Goal: Find specific page/section: Find specific page/section

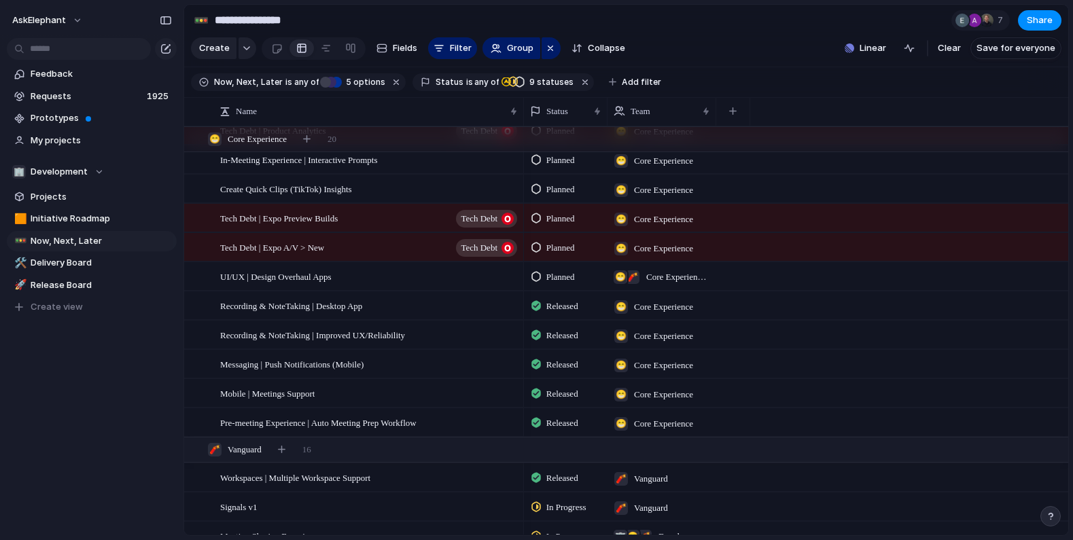
scroll to position [305, 0]
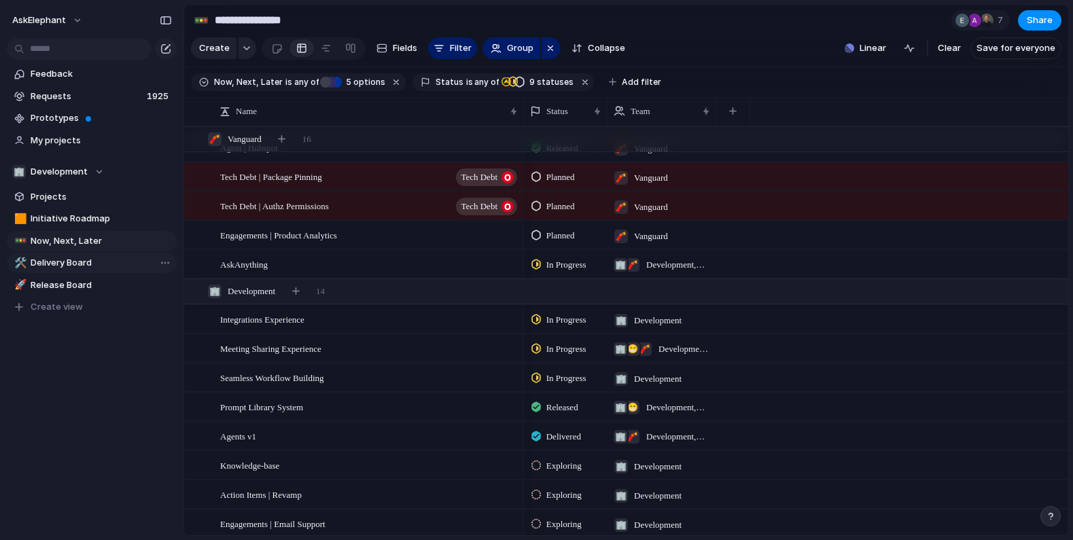
click at [90, 270] on link "🛠️ Delivery Board" at bounding box center [92, 263] width 170 height 20
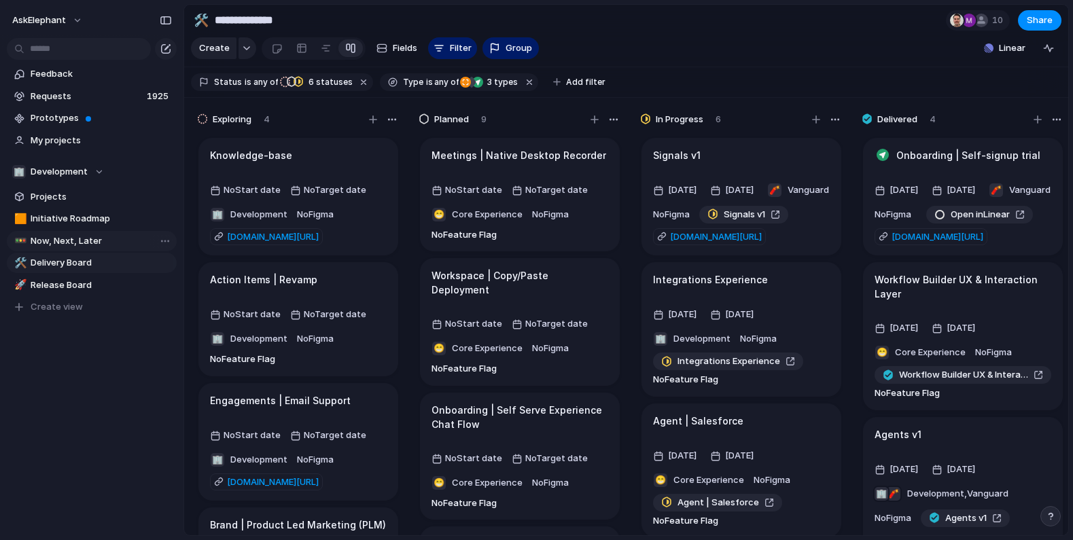
click at [90, 245] on span "Now, Next, Later" at bounding box center [101, 241] width 141 height 14
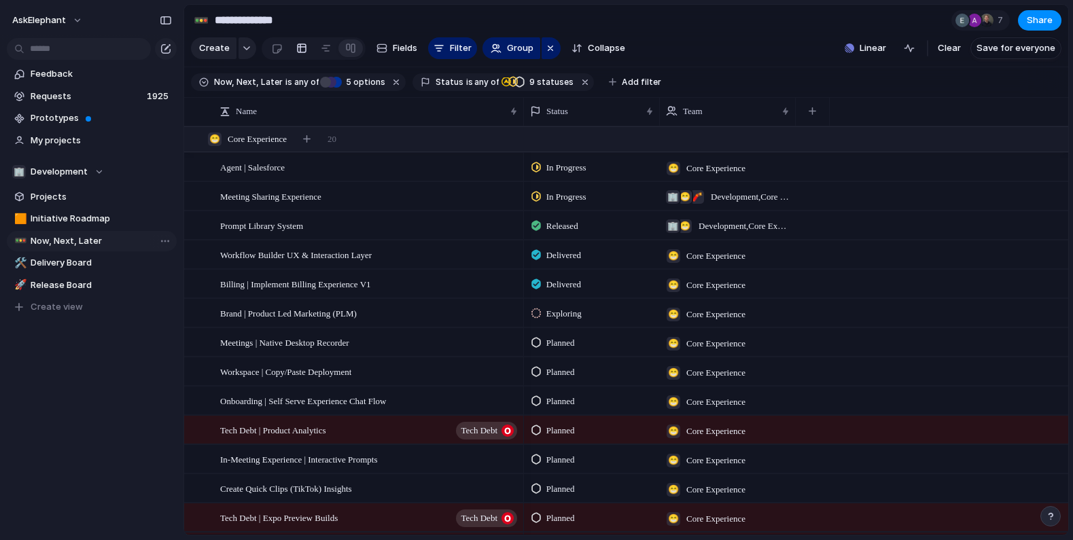
type input "**********"
click at [360, 80] on span "5 options" at bounding box center [363, 82] width 43 height 12
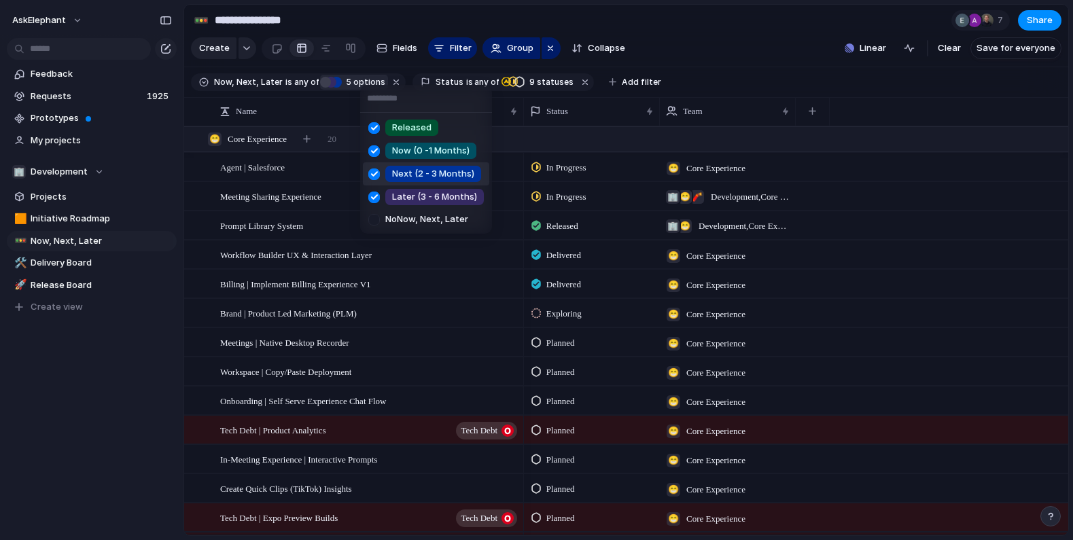
click at [373, 175] on div at bounding box center [374, 174] width 24 height 24
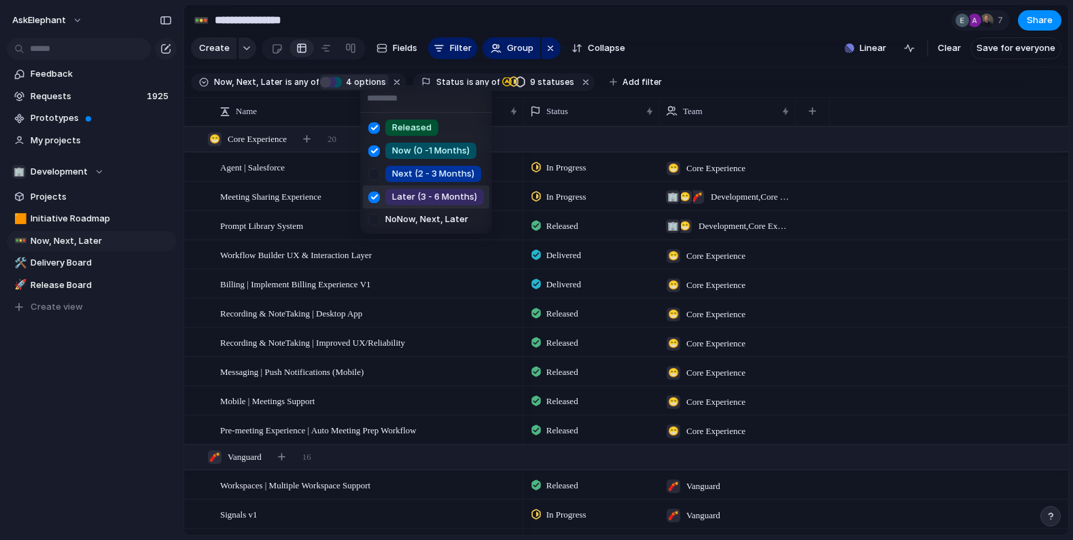
click at [376, 194] on div at bounding box center [374, 198] width 24 height 24
click at [375, 126] on div at bounding box center [374, 128] width 24 height 24
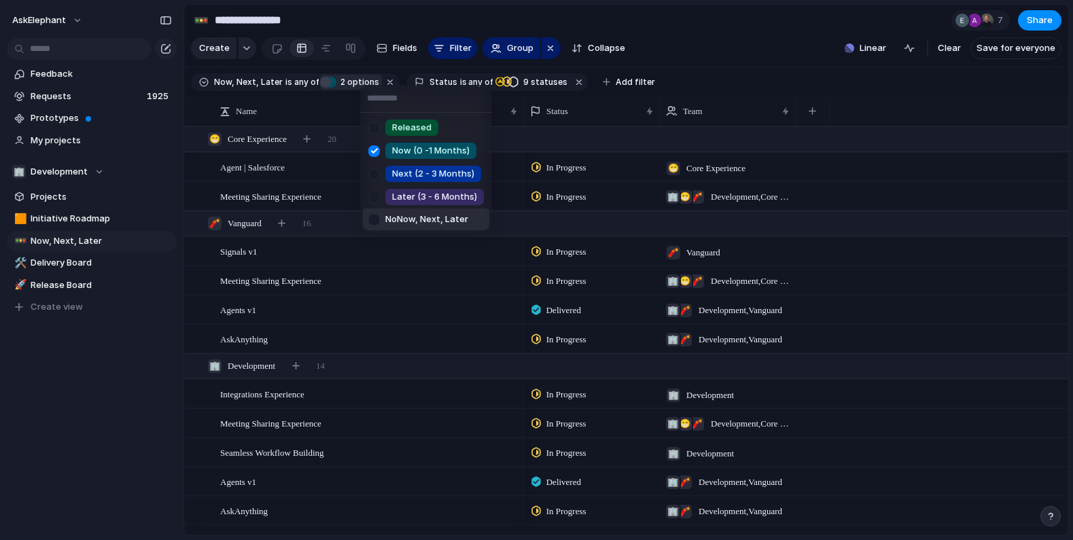
click at [431, 300] on div "Released Now (0 -1 Months) Next (2 - 3 Months) Later (3 - 6 Months) No Now, Nex…" at bounding box center [536, 270] width 1073 height 540
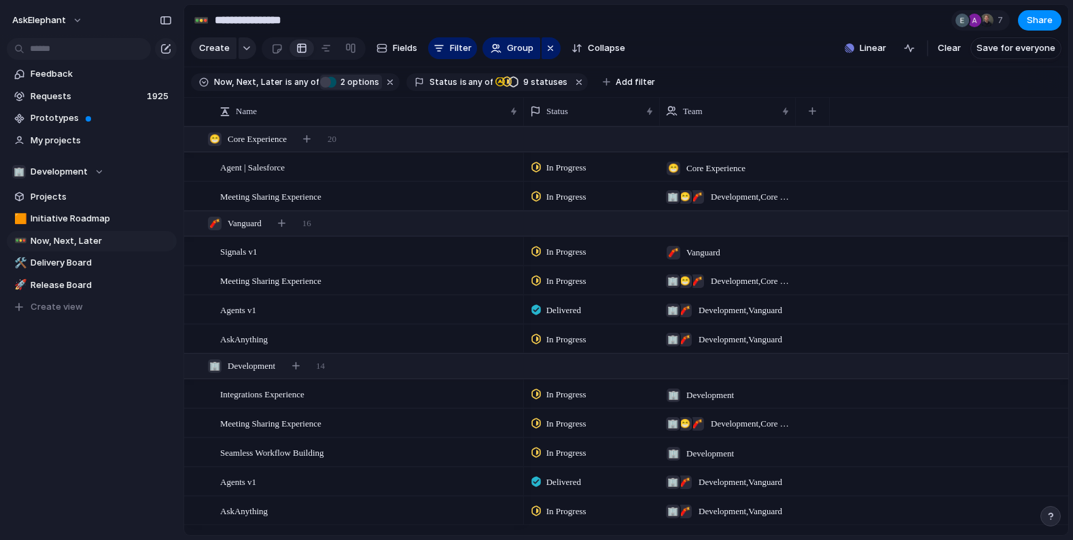
click at [336, 78] on span "2" at bounding box center [341, 82] width 11 height 10
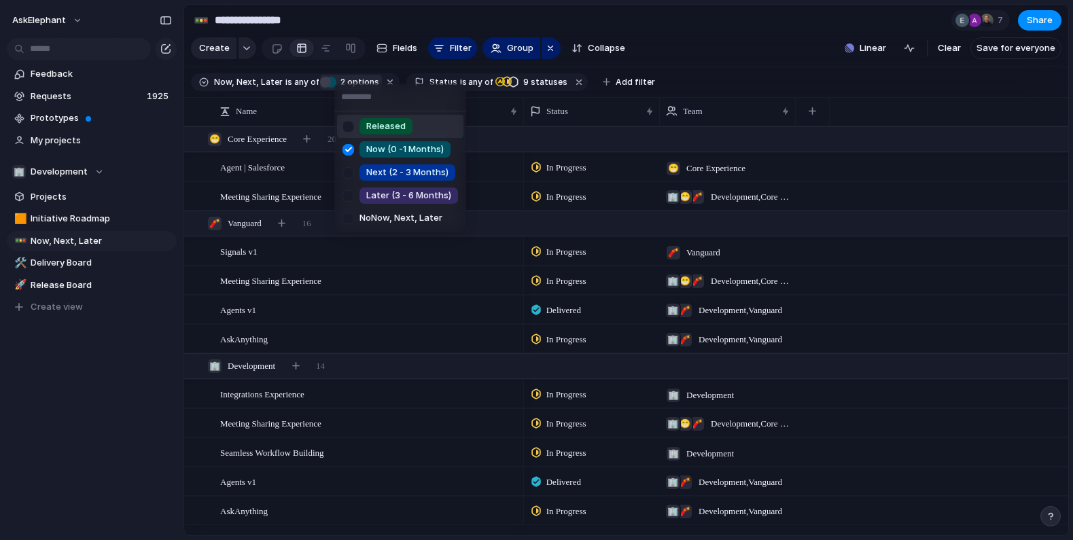
click at [351, 124] on div at bounding box center [348, 127] width 24 height 24
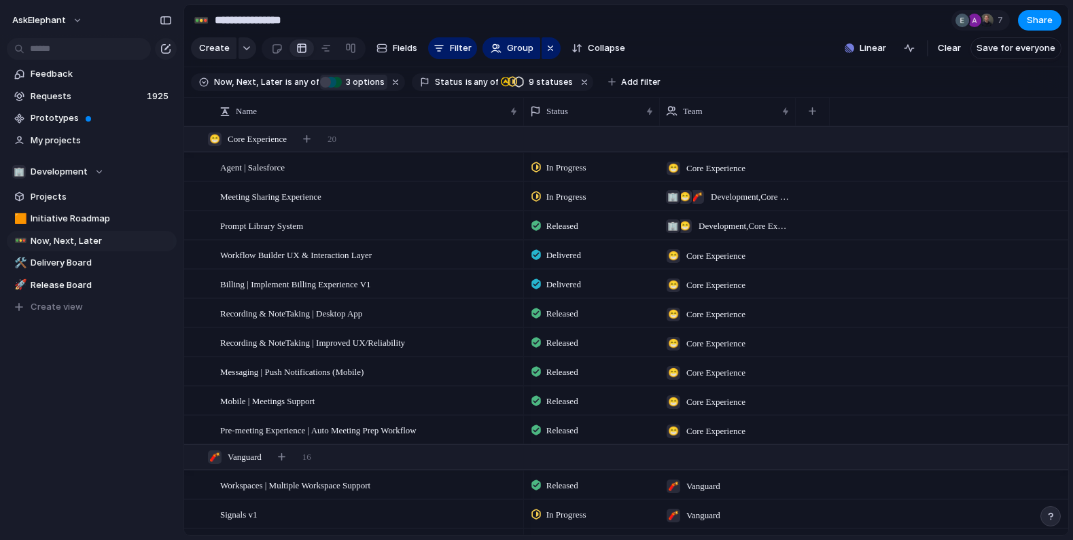
click at [436, 272] on div "Released Now (0 -1 Months) Next (2 - 3 Months) Later (3 - 6 Months) No Now, Nex…" at bounding box center [536, 270] width 1073 height 540
click at [332, 75] on button "Now (0 -1 Months) Released 3 options" at bounding box center [353, 82] width 67 height 15
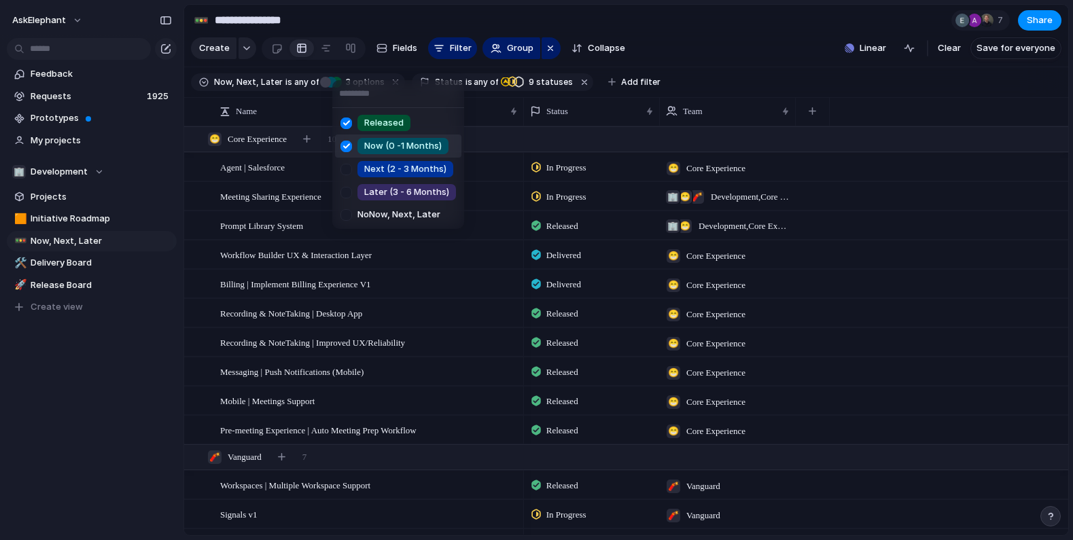
click at [345, 145] on div at bounding box center [346, 147] width 24 height 24
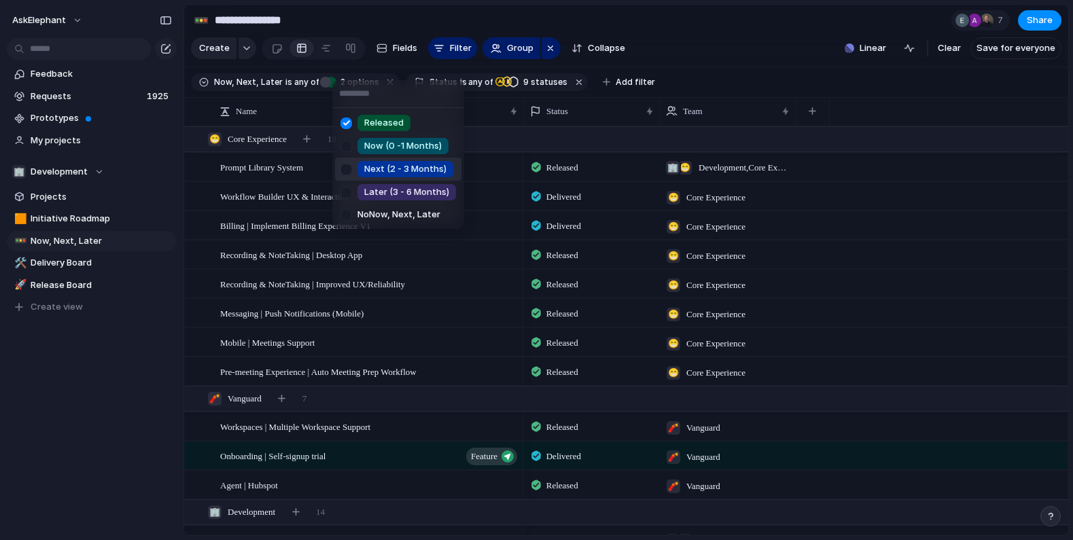
click at [345, 165] on div at bounding box center [346, 170] width 24 height 24
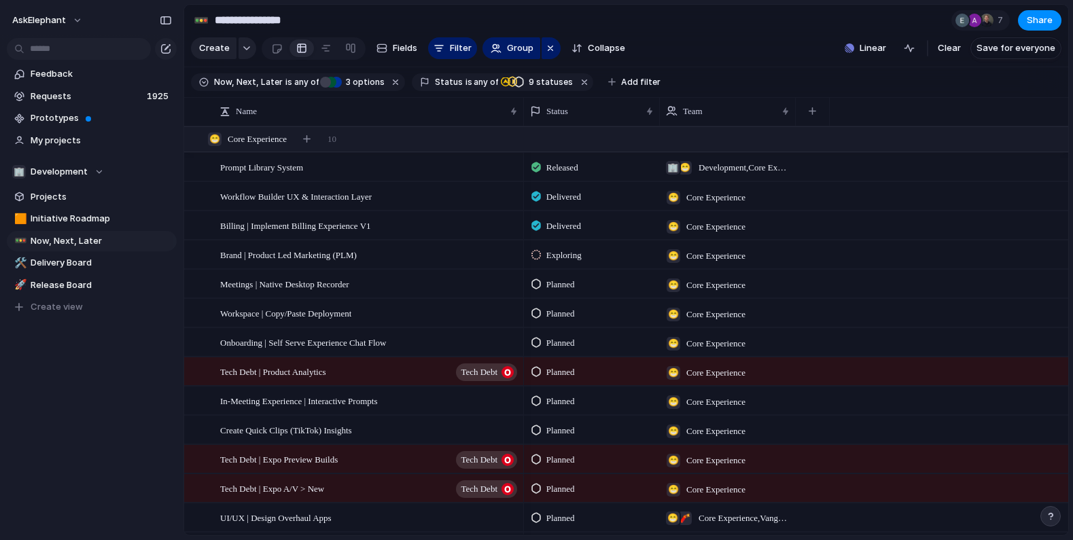
click at [574, 251] on div "Released Now (0 -1 Months) Next (2 - 3 Months) Later (3 - 6 Months) No Now, Nex…" at bounding box center [536, 270] width 1073 height 540
click at [324, 85] on div "button" at bounding box center [325, 82] width 11 height 11
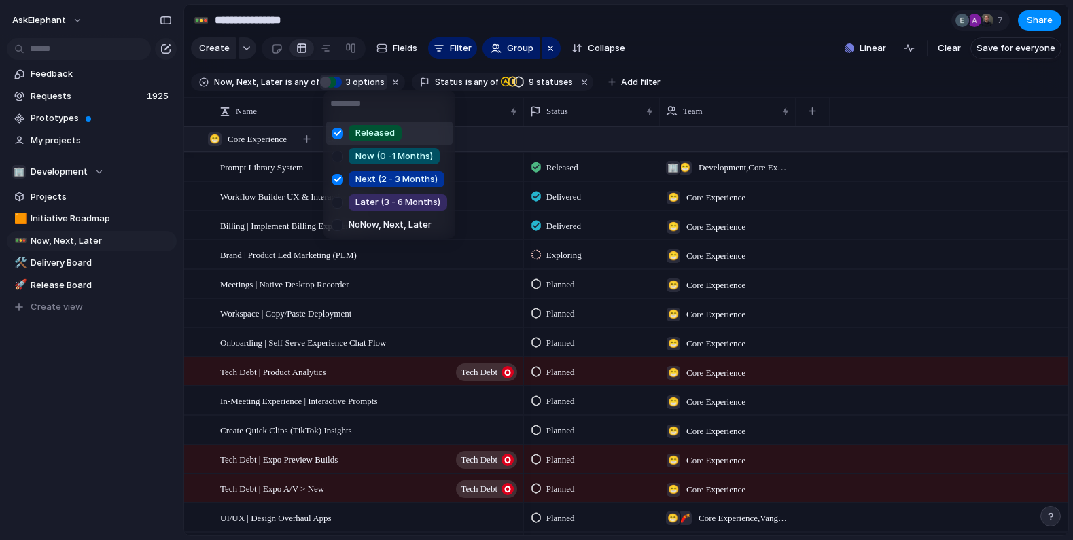
click at [351, 130] on div "Released" at bounding box center [375, 133] width 53 height 16
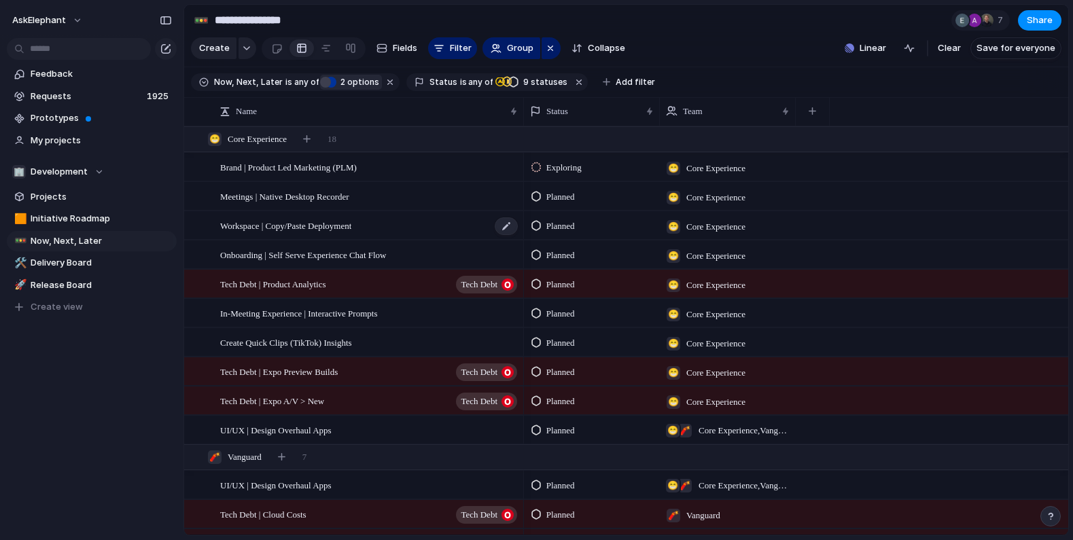
click at [419, 228] on div "Workspace | Copy/Paste Deployment" at bounding box center [369, 226] width 299 height 28
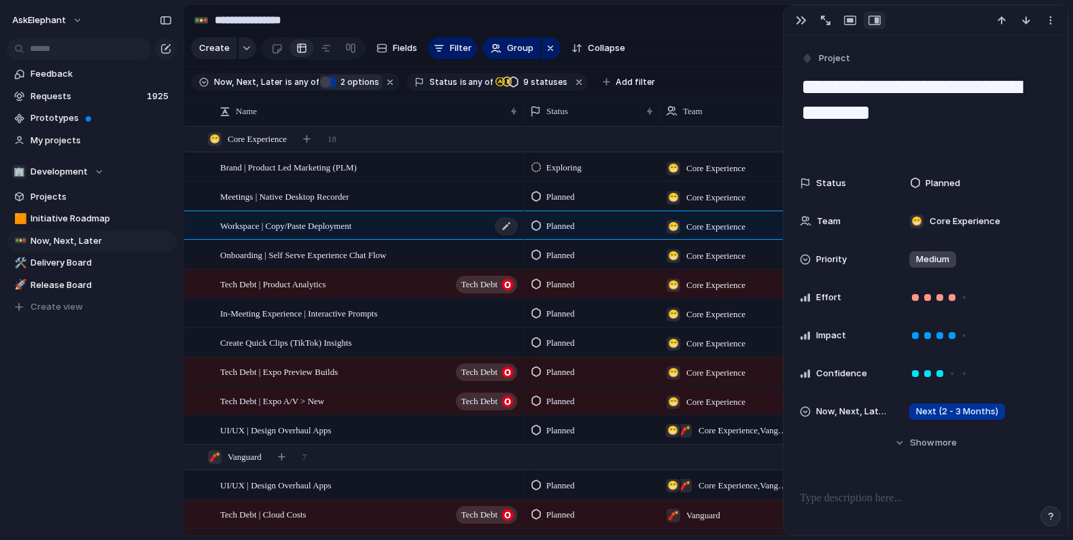
click at [408, 226] on div "Workspace | Copy/Paste Deployment" at bounding box center [369, 226] width 299 height 28
click at [798, 21] on div "button" at bounding box center [801, 20] width 11 height 11
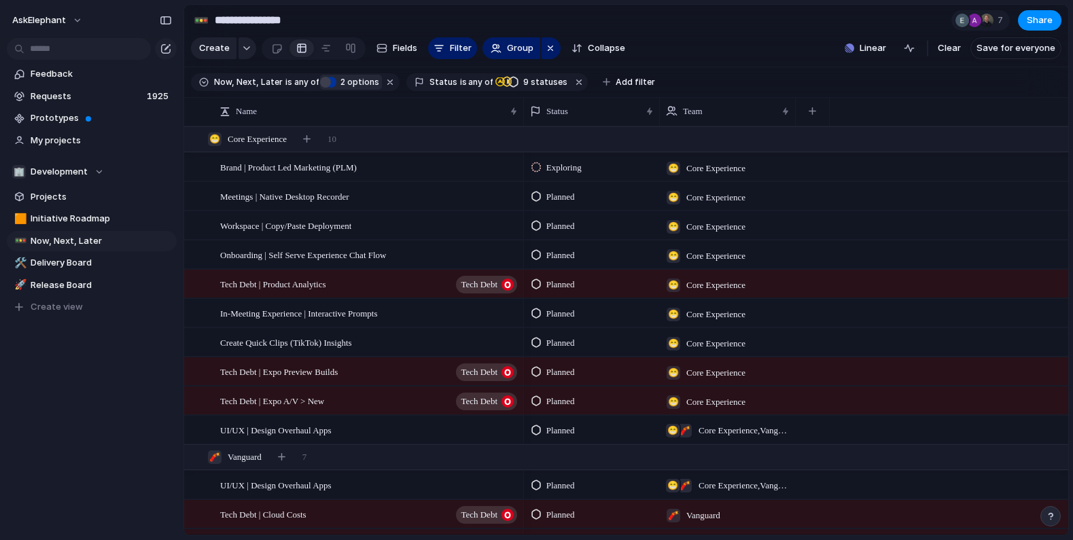
click at [328, 86] on div "Next (2 - 3 Months)" at bounding box center [331, 82] width 11 height 11
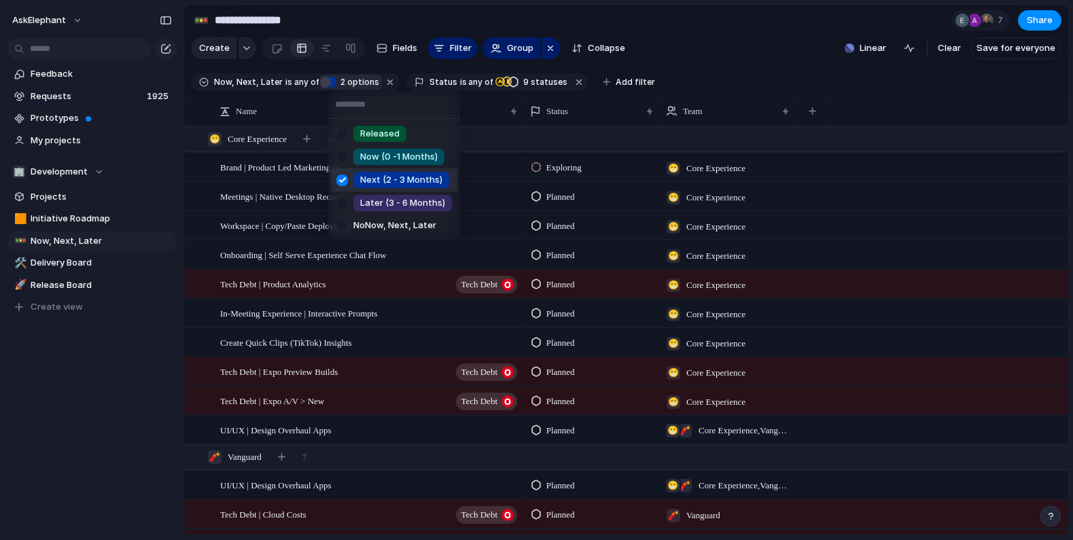
click at [338, 178] on div at bounding box center [342, 181] width 24 height 24
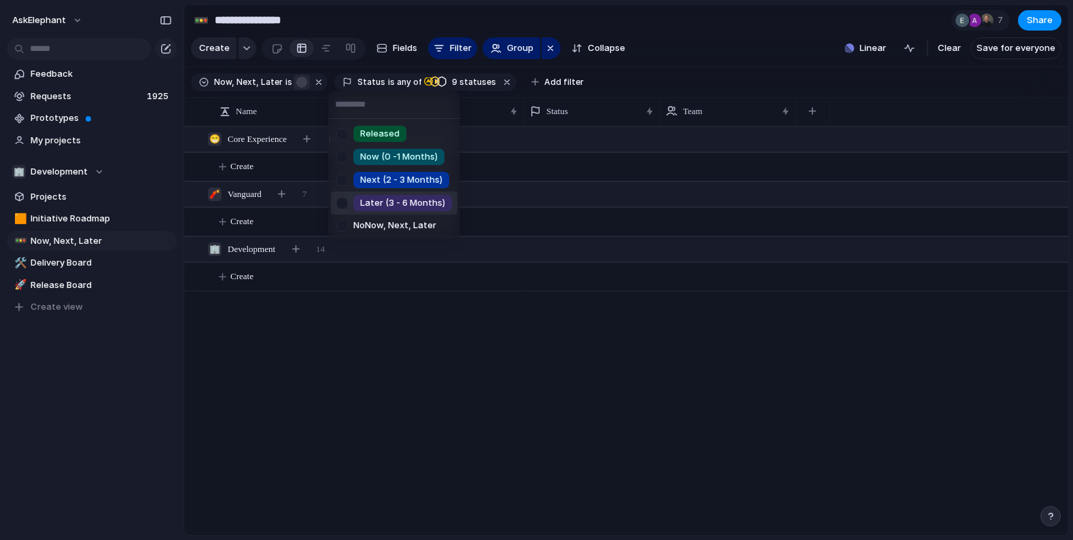
click at [341, 201] on div at bounding box center [342, 204] width 24 height 24
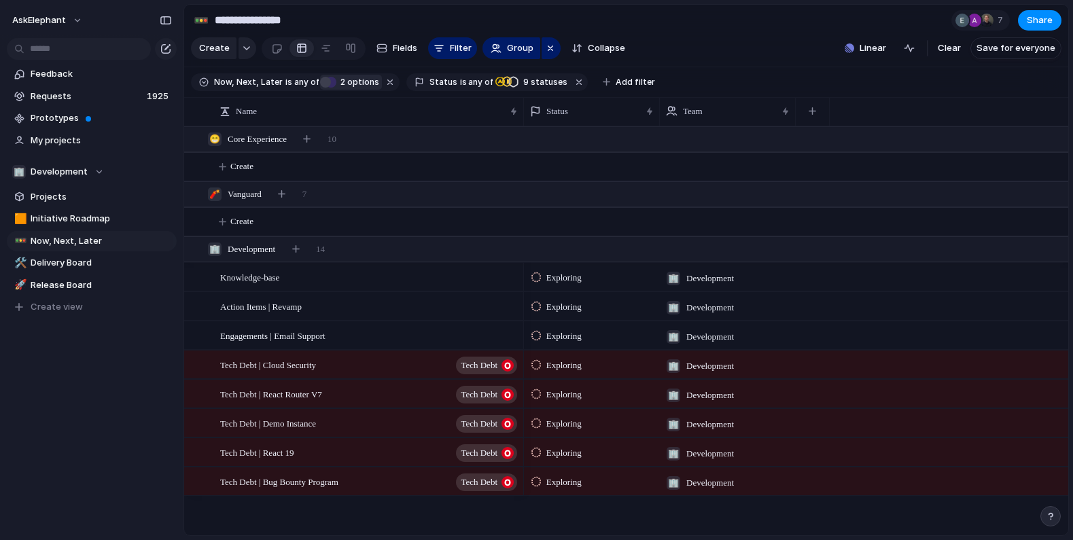
click at [455, 305] on div "Released Now (0 -1 Months) Next (2 - 3 Months) Later (3 - 6 Months) No Now, Nex…" at bounding box center [536, 270] width 1073 height 540
click at [338, 82] on span "2" at bounding box center [341, 82] width 11 height 10
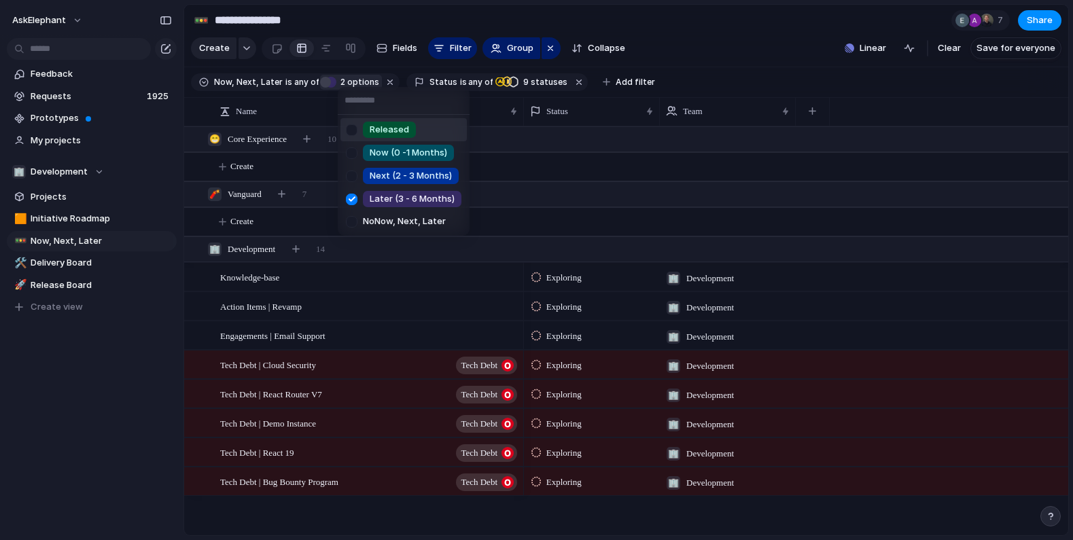
click at [345, 121] on div at bounding box center [352, 130] width 24 height 24
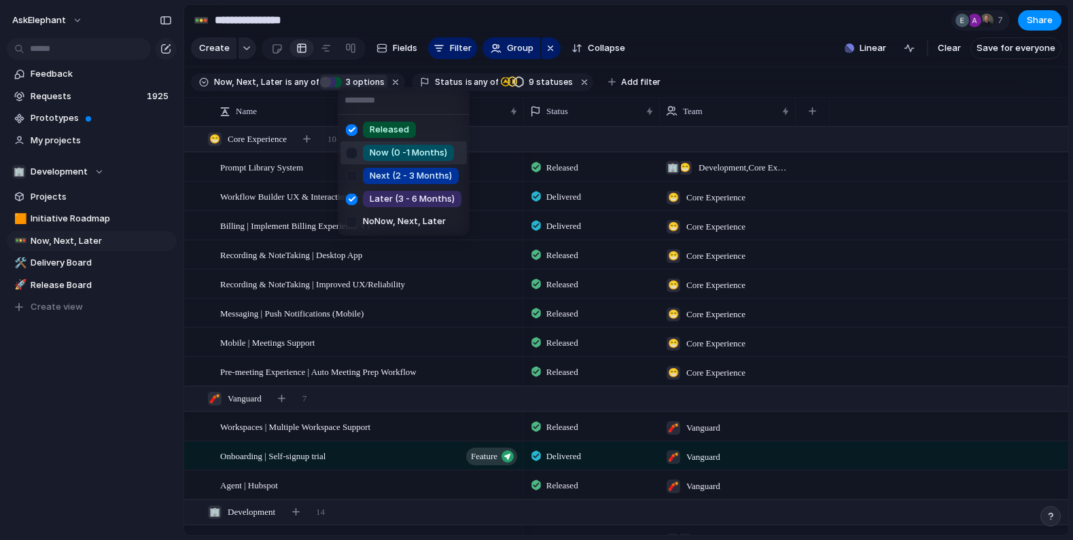
click at [351, 149] on div at bounding box center [352, 153] width 24 height 24
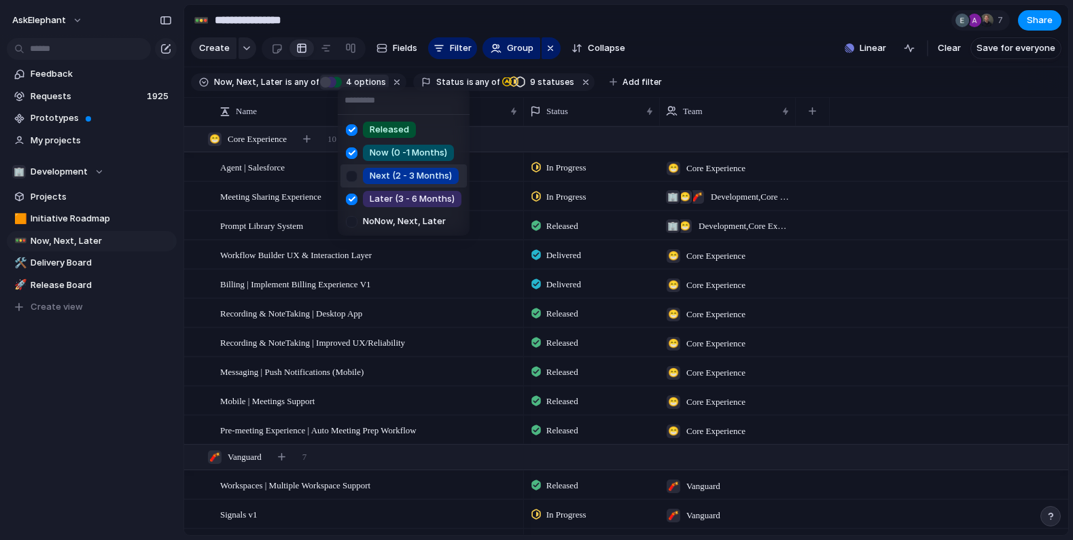
click at [352, 179] on div at bounding box center [352, 176] width 24 height 24
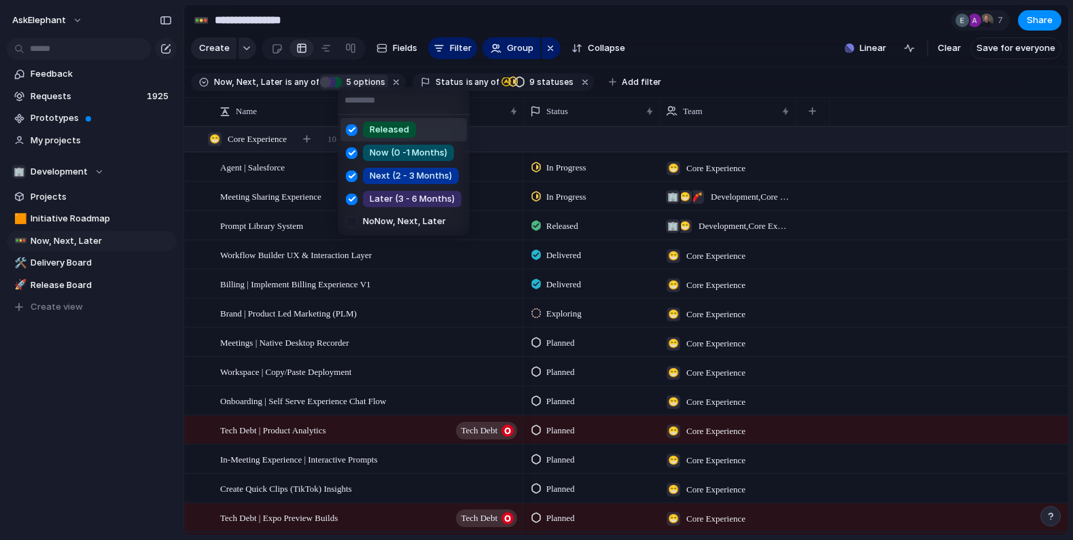
click at [749, 40] on div "Released Now (0 -1 Months) Next (2 - 3 Months) Later (3 - 6 Months) No Now, Nex…" at bounding box center [536, 270] width 1073 height 540
